Goal: Task Accomplishment & Management: Use online tool/utility

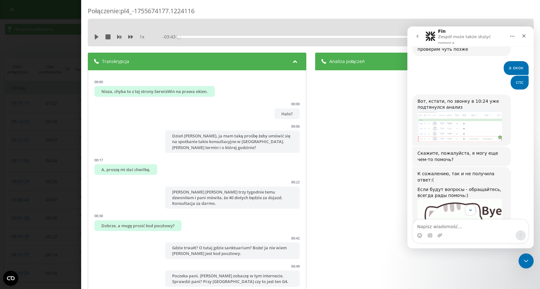
scroll to position [423, 0]
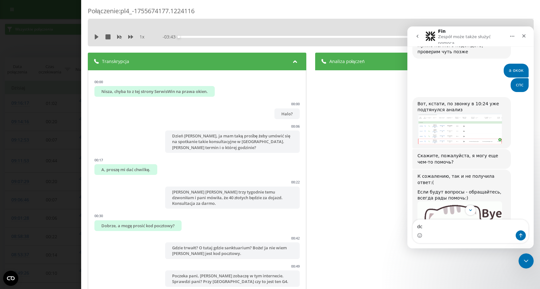
type textarea "d"
type textarea "все гуд спасибо"
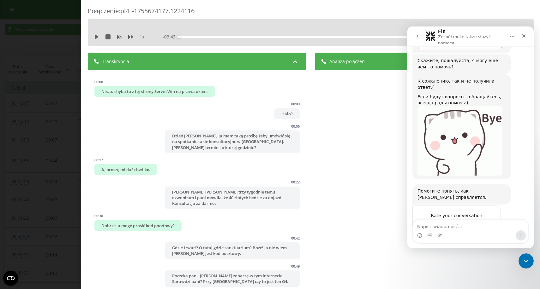
scroll to position [521, 0]
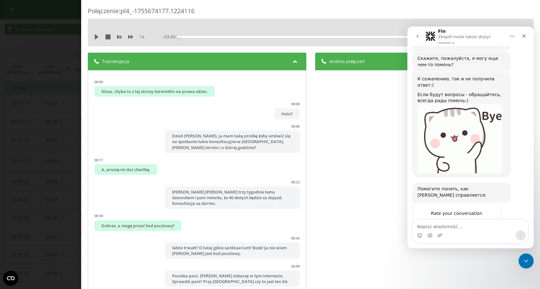
type textarea "о"
type textarea "к"
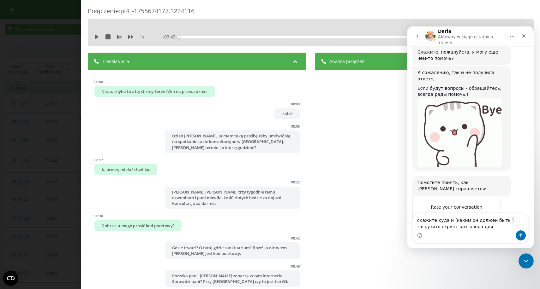
type textarea "скажите куда и (каким он должен быть ) загрузить скрипт разговора для ИИ"
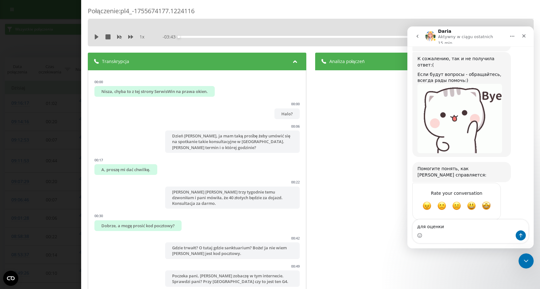
type textarea "для оценки"
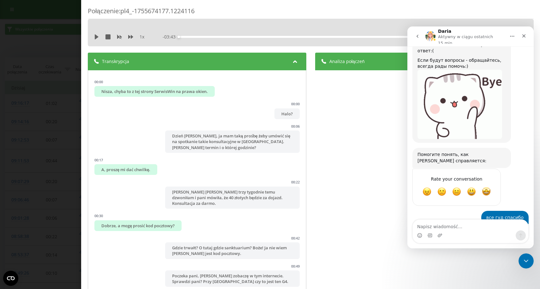
click at [284, 66] on div "Transkrypcja" at bounding box center [197, 62] width 218 height 18
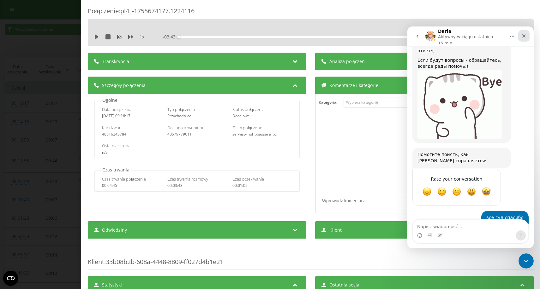
click at [524, 38] on div "Close" at bounding box center [523, 35] width 11 height 11
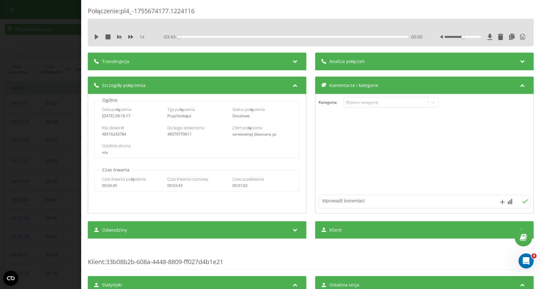
scroll to position [0, 0]
click at [67, 64] on div "Połączenie : pl4_-1755674177.1224116 1 x - 03:43 00:00 00:00 Transkrypcja 00:00…" at bounding box center [270, 144] width 540 height 289
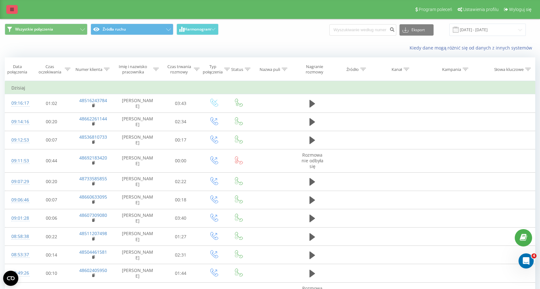
click at [10, 8] on icon at bounding box center [12, 9] width 4 height 4
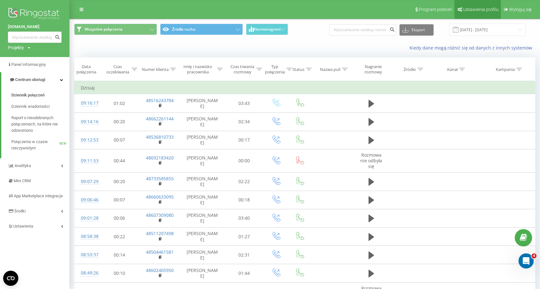
click at [465, 13] on link "Ustawienia profilu" at bounding box center [477, 9] width 46 height 19
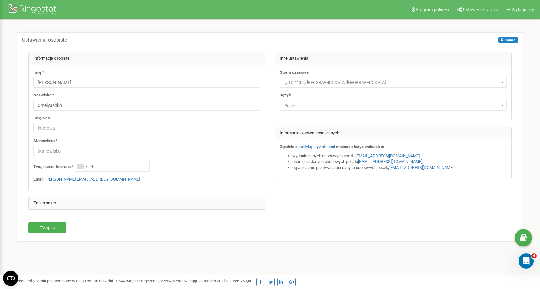
click at [27, 11] on div at bounding box center [33, 10] width 50 height 15
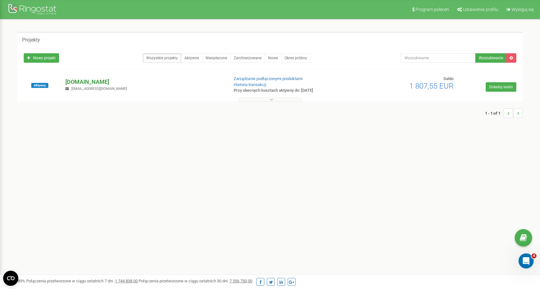
click at [77, 84] on p "[DOMAIN_NAME]" at bounding box center [144, 82] width 158 height 8
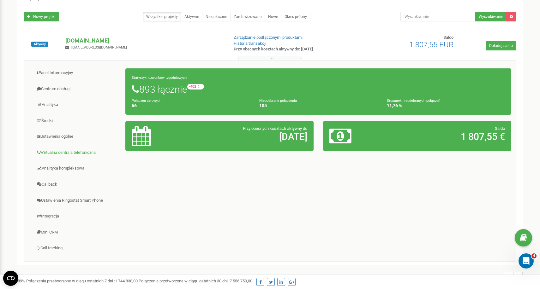
scroll to position [43, 0]
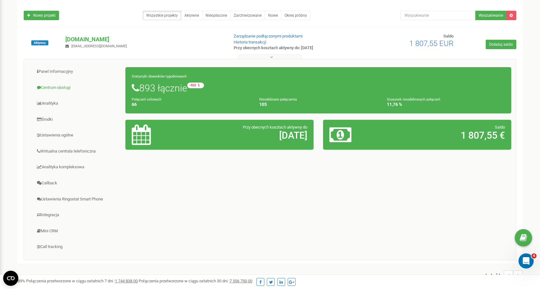
click at [49, 86] on link "Centrum obsługi" at bounding box center [77, 87] width 97 height 15
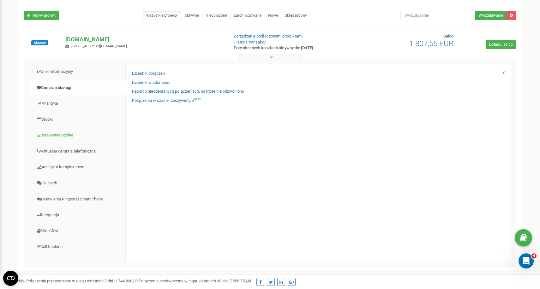
click at [52, 133] on link "Ustawienia ogólne" at bounding box center [77, 135] width 97 height 15
click at [144, 81] on link "AI analytics NEW" at bounding box center [146, 83] width 28 height 6
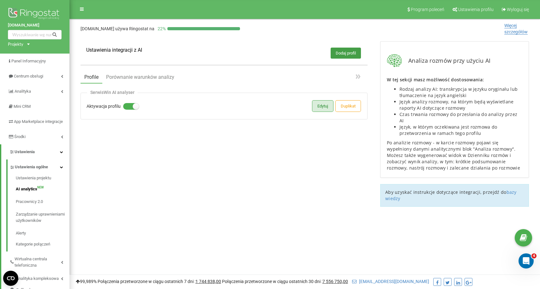
click at [315, 105] on button "Edytuj" at bounding box center [322, 106] width 21 height 11
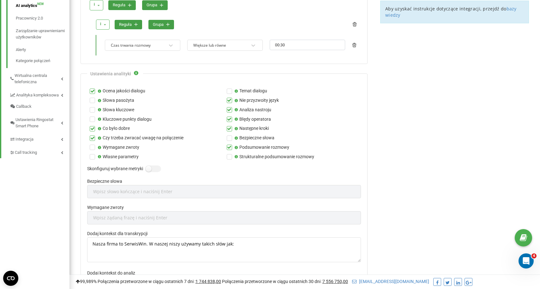
scroll to position [189, 0]
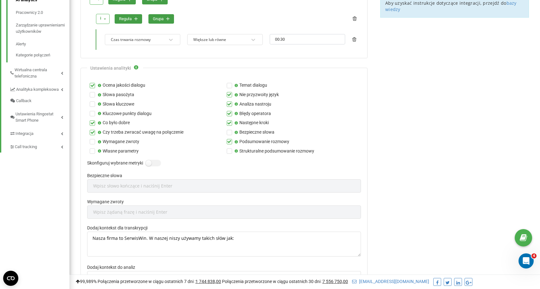
click at [175, 184] on div "Bezpieczne słowa Wpisz słowo kończące i naciśnij Enter" at bounding box center [224, 186] width 274 height 26
click at [154, 232] on textarea "Nasza firma to SerwisWin. W naszej niszy używamy takich słów jak:" at bounding box center [224, 244] width 274 height 25
paste textarea "Dzień dobry, tu SerwisWin, serwis i naprawa okien, Ula przy telefonie. Otrzymal…"
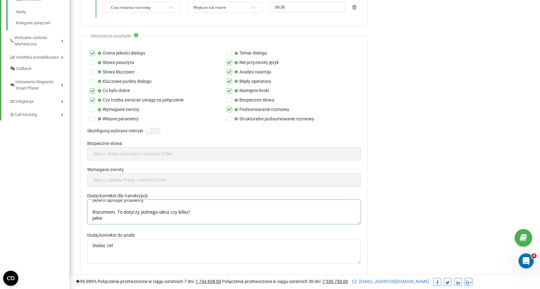
scroll to position [230, 0]
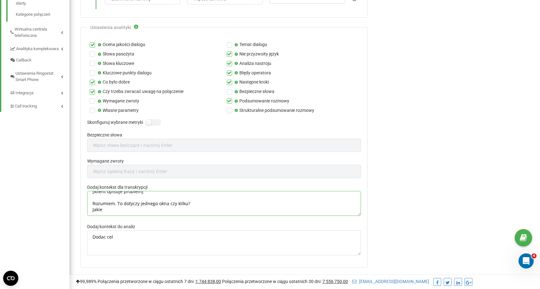
click at [128, 202] on textarea "Dzień dobry, tu SerwisWin, serwis i naprawa okien, Ula przy telefonie. Otrzymal…" at bounding box center [224, 203] width 274 height 25
type textarea "Dzień dobry, tu SerwisWin, serwis i naprawa okien, Ula przy telefonie. Otrzymal…"
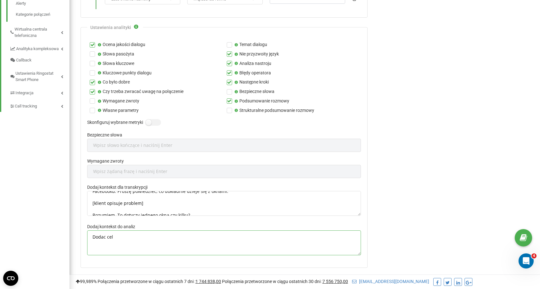
click at [117, 237] on textarea "Dodac cel" at bounding box center [224, 243] width 274 height 25
click at [140, 231] on textarea "Dodac cel" at bounding box center [224, 243] width 274 height 25
paste textarea "Celem rozmowy jest profesjonalna obsługa klienta od zgłoszenia do umówienia wiz…"
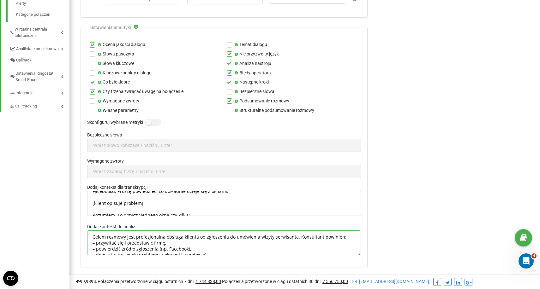
scroll to position [30, 0]
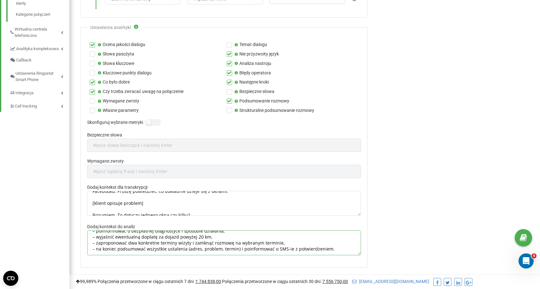
type textarea "Celem rozmowy jest profesjonalna obsługa klienta od zgłoszenia do umówienia wiz…"
click at [150, 197] on textarea "Dzień dobry, tu SerwisWin, serwis i naprawa okien, Ula przy telefonie. Otrzymal…" at bounding box center [224, 203] width 274 height 25
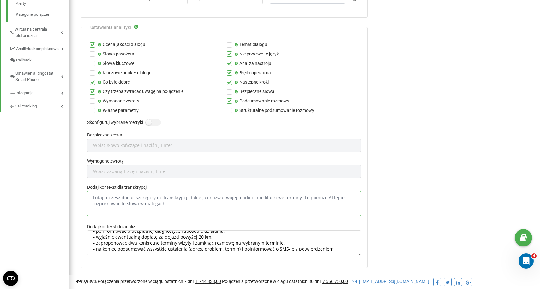
scroll to position [0, 0]
paste textarea "Celem rozmowy jest profesjonalna obsługa klienta od zgłoszenia do umówienia wiz…"
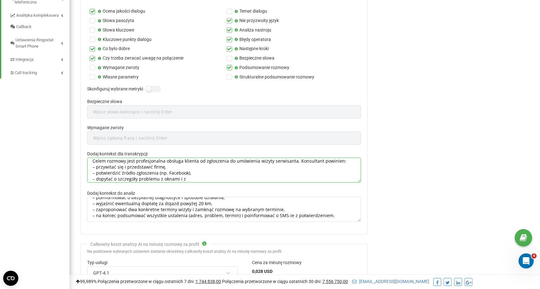
scroll to position [285, 0]
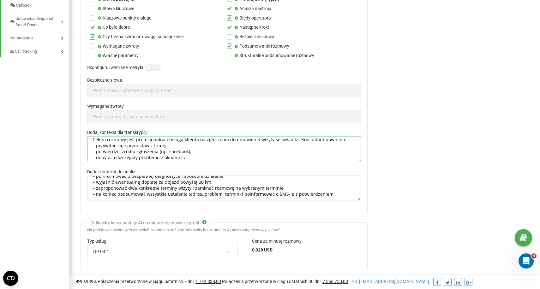
click at [156, 139] on textarea "Celem rozmowy jest profesjonalna obsługa klienta od zgłoszenia do umówienia wiz…" at bounding box center [224, 148] width 274 height 25
paste textarea "Umówienie darmowej diagnostyki okien i potwierdzenie wizyty klienta"
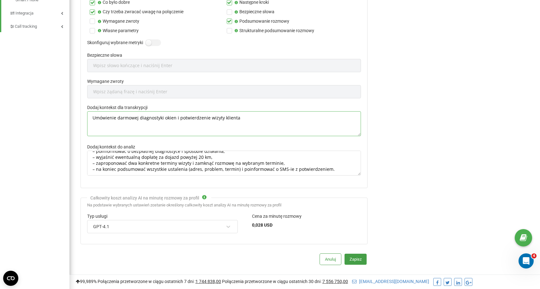
scroll to position [315, 0]
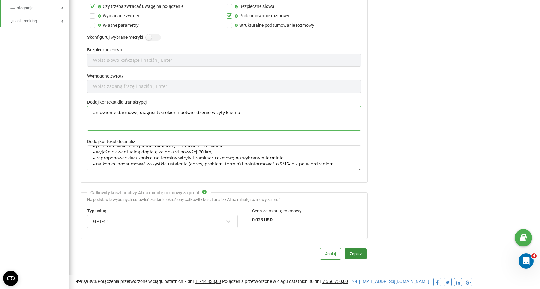
type textarea "Umówienie darmowej diagnostyki okien i potwierdzenie wizyty klienta"
click at [351, 249] on button "Zapisz" at bounding box center [355, 254] width 22 height 11
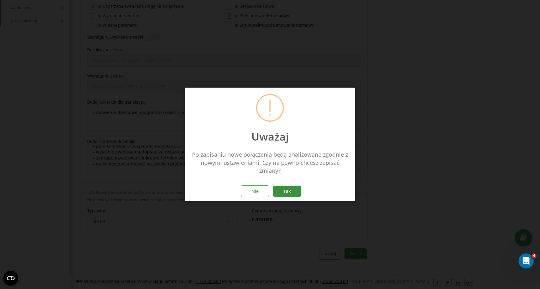
click at [286, 190] on button "Tak" at bounding box center [287, 191] width 28 height 11
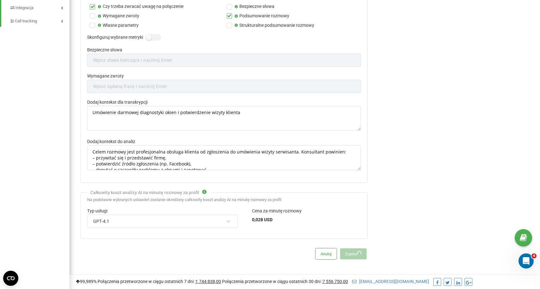
scroll to position [0, 0]
